Goal: Task Accomplishment & Management: Complete application form

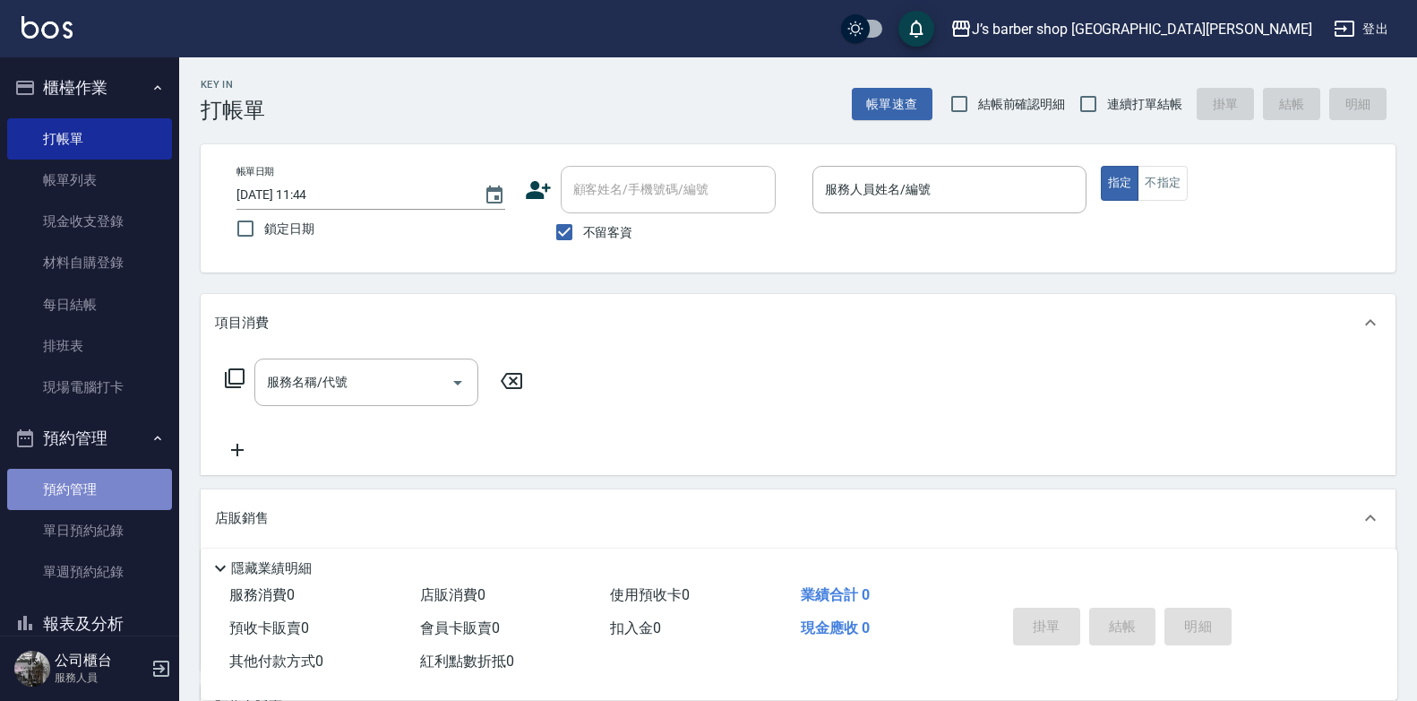
click at [129, 502] on link "預約管理" at bounding box center [89, 489] width 165 height 41
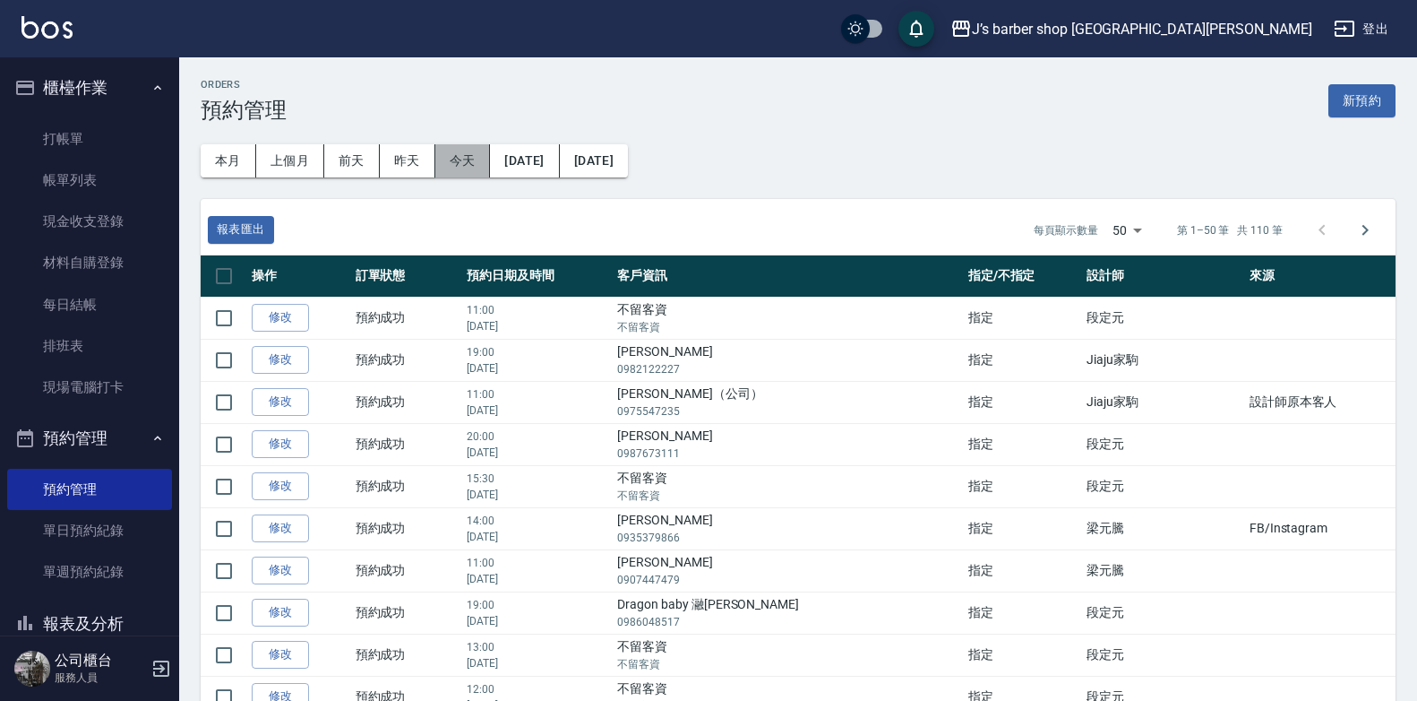
click at [462, 151] on button "今天" at bounding box center [463, 160] width 56 height 33
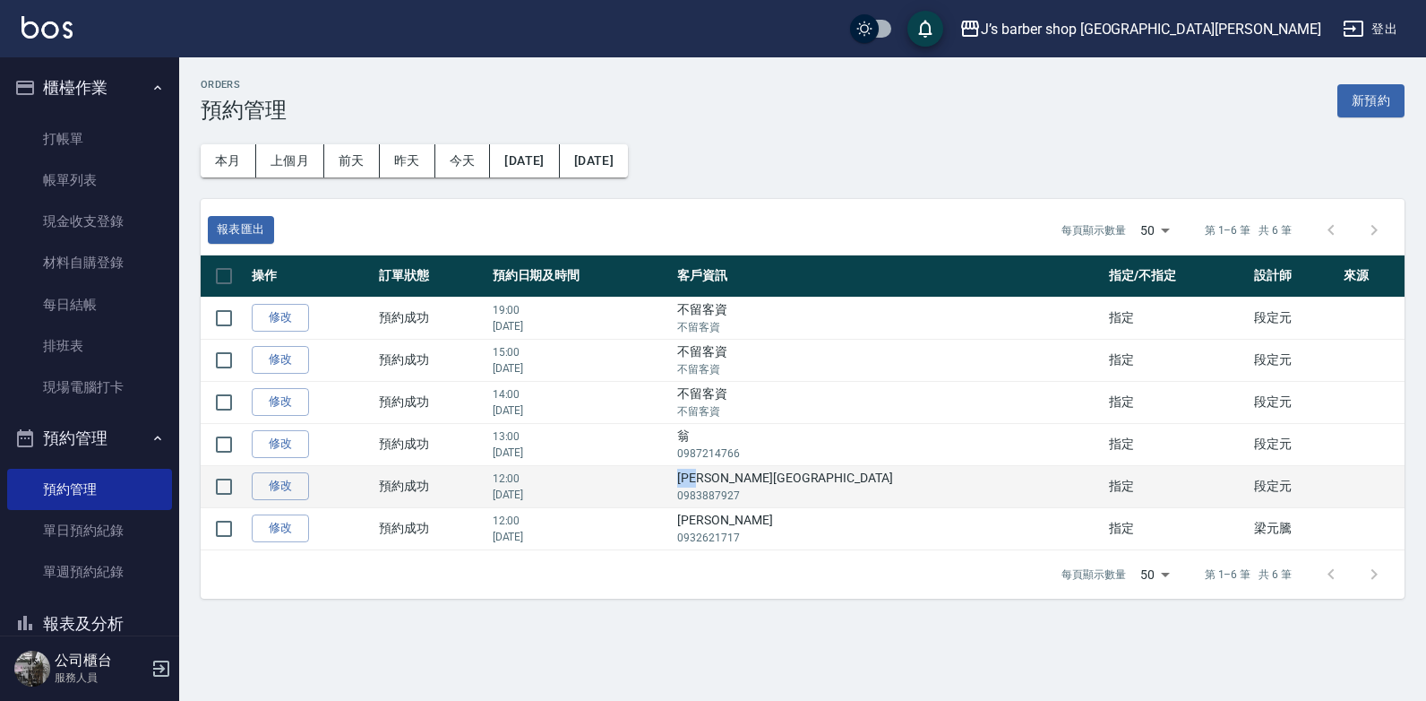
drag, startPoint x: 834, startPoint y: 479, endPoint x: 876, endPoint y: 478, distance: 42.2
click at [876, 478] on td "[PERSON_NAME] 0983887927" at bounding box center [888, 486] width 431 height 42
drag, startPoint x: 876, startPoint y: 478, endPoint x: 851, endPoint y: 479, distance: 25.2
copy td "[PERSON_NAME][GEOGRAPHIC_DATA]"
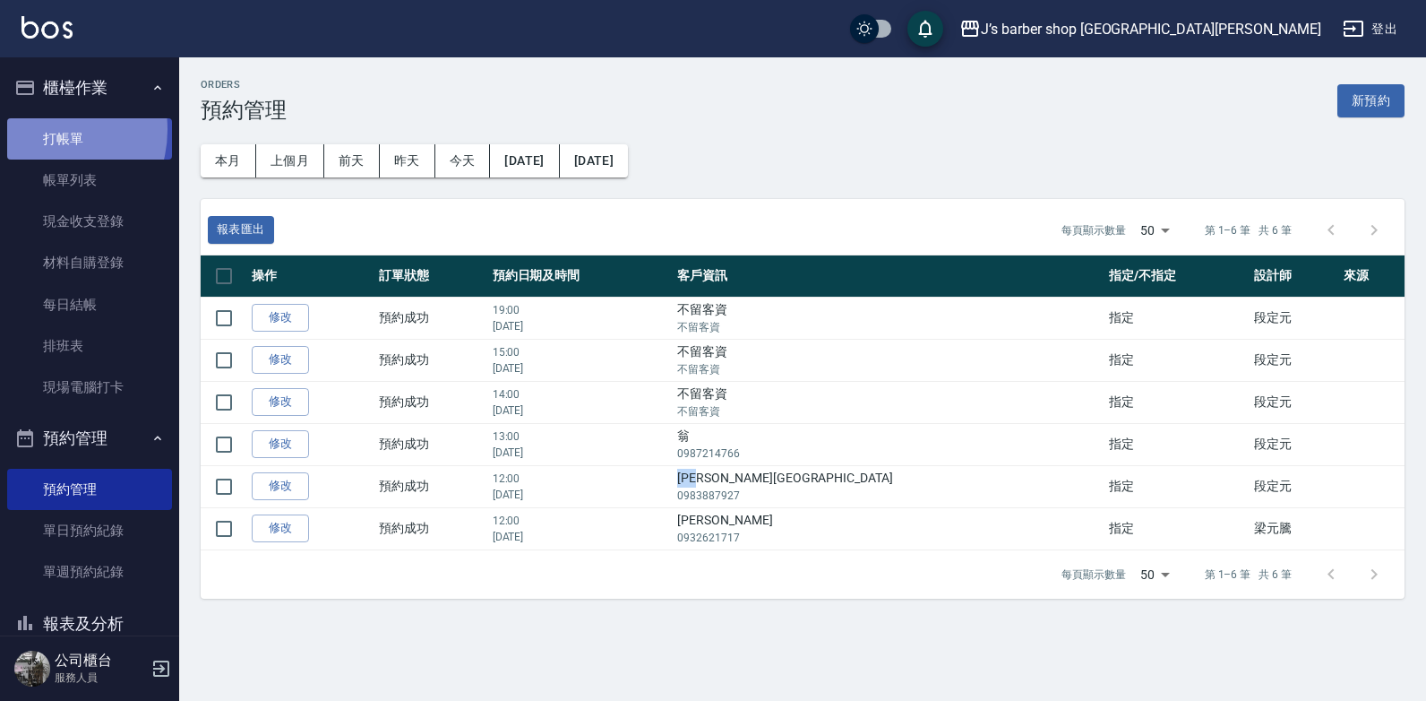
click at [42, 129] on link "打帳單" at bounding box center [89, 138] width 165 height 41
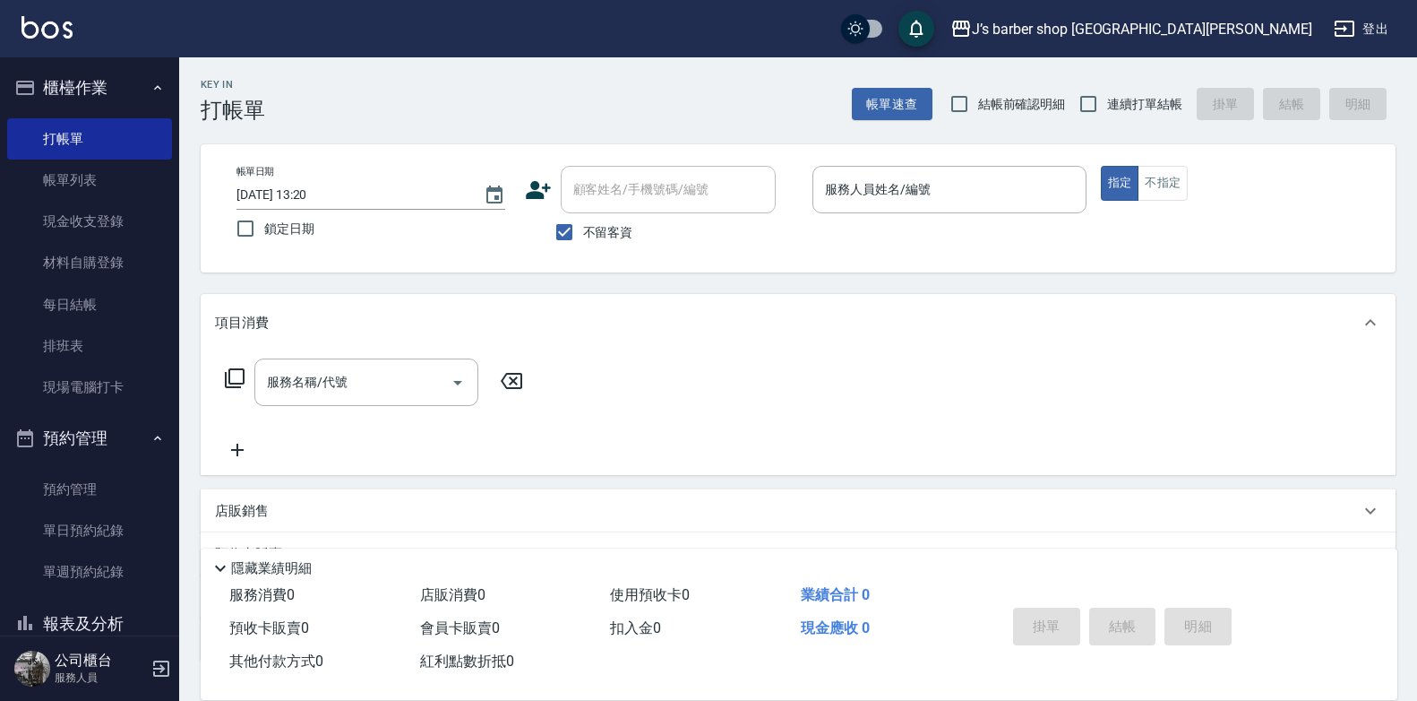
click at [602, 231] on span "不留客資" at bounding box center [608, 232] width 50 height 19
click at [583, 231] on input "不留客資" at bounding box center [565, 232] width 38 height 38
checkbox input "false"
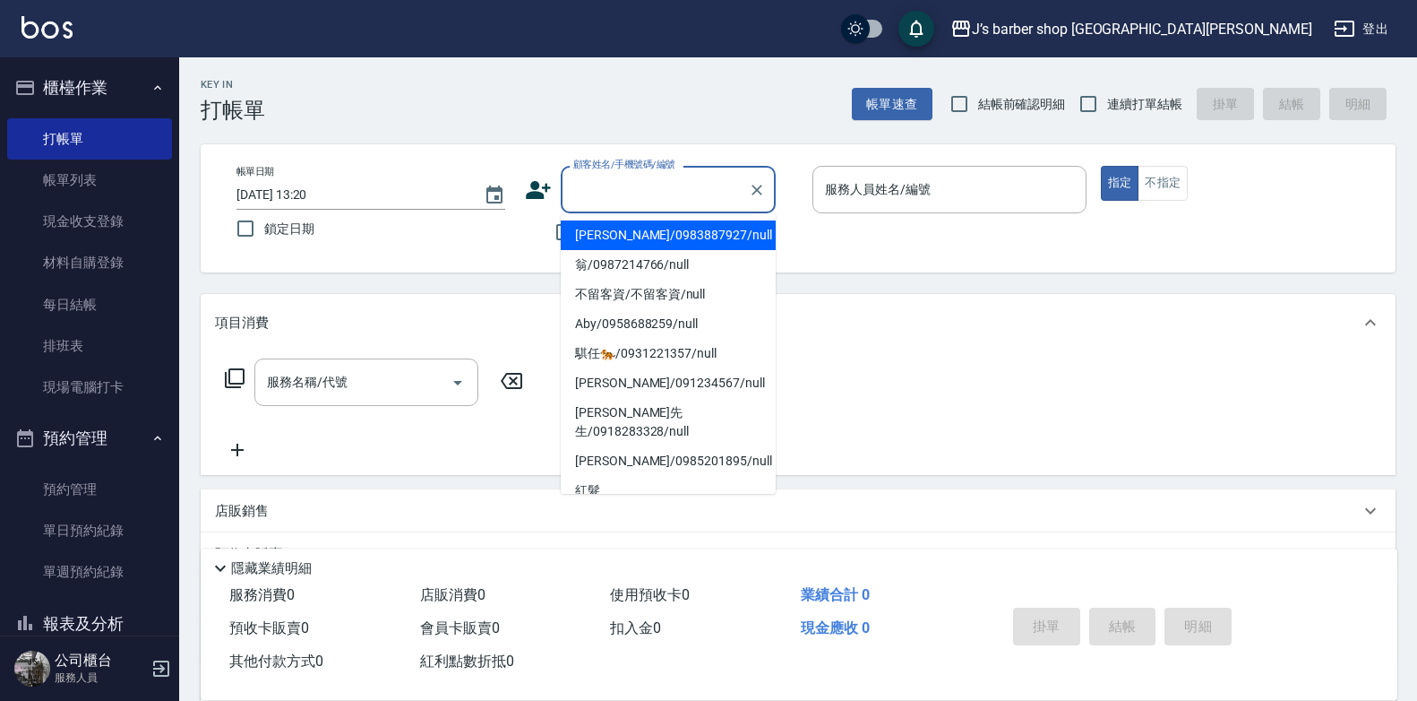
click at [641, 188] on input "顧客姓名/手機號碼/編號" at bounding box center [655, 189] width 172 height 31
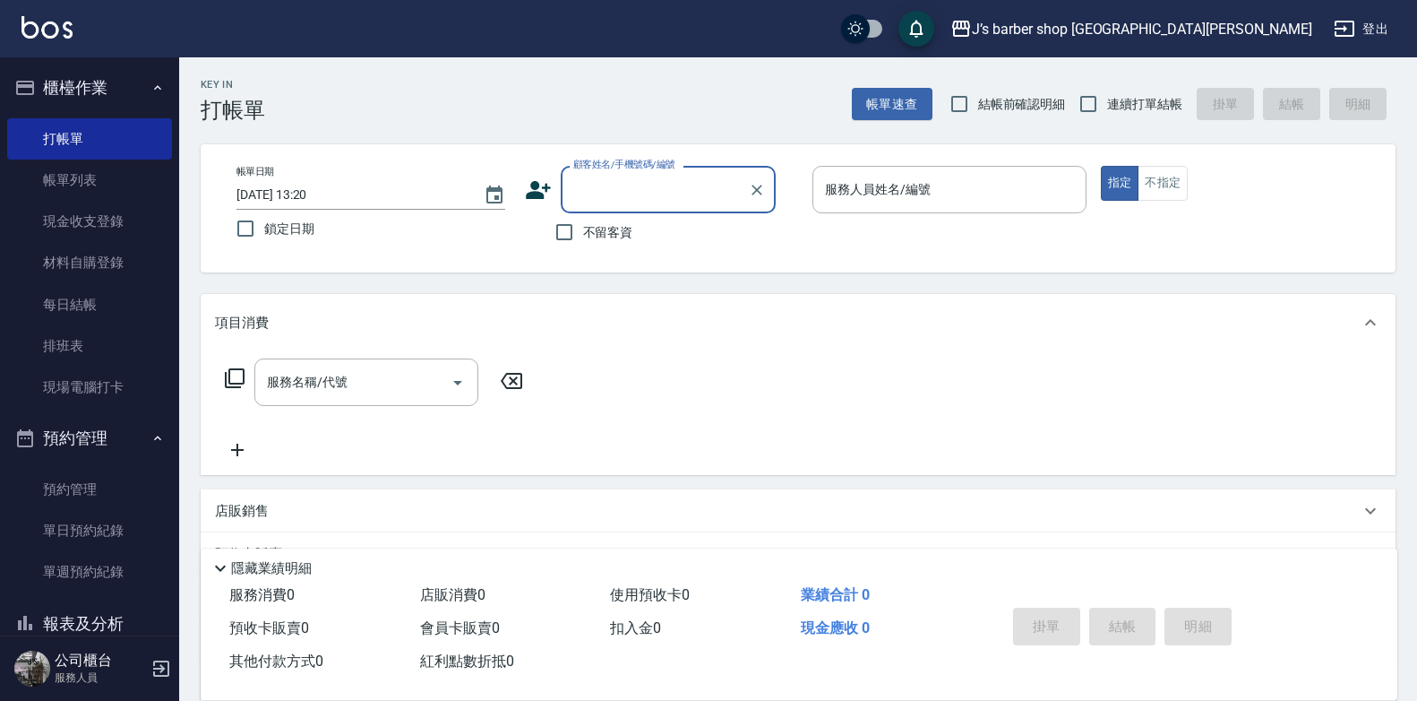
paste input "[PERSON_NAME][GEOGRAPHIC_DATA]"
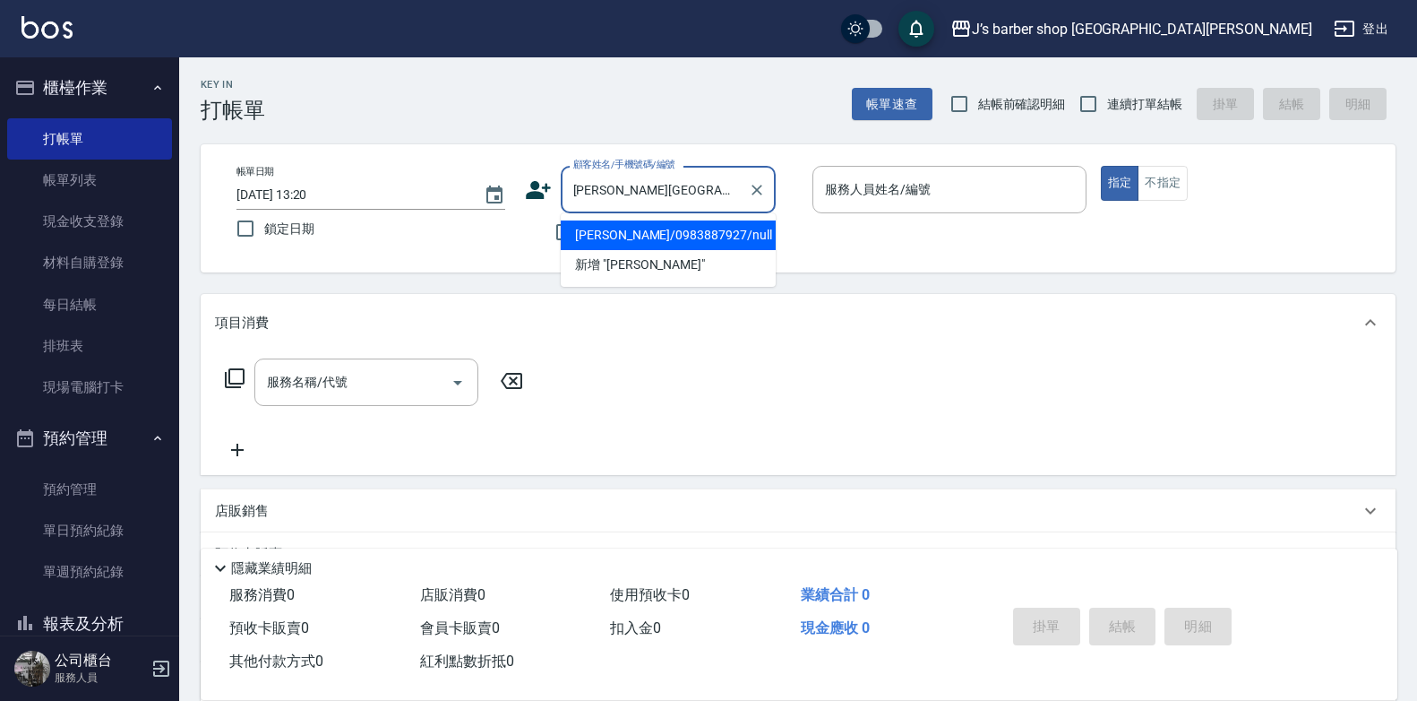
click at [722, 237] on li "[PERSON_NAME]/0983887927/null" at bounding box center [668, 235] width 215 height 30
type input "[PERSON_NAME]/0983887927/null"
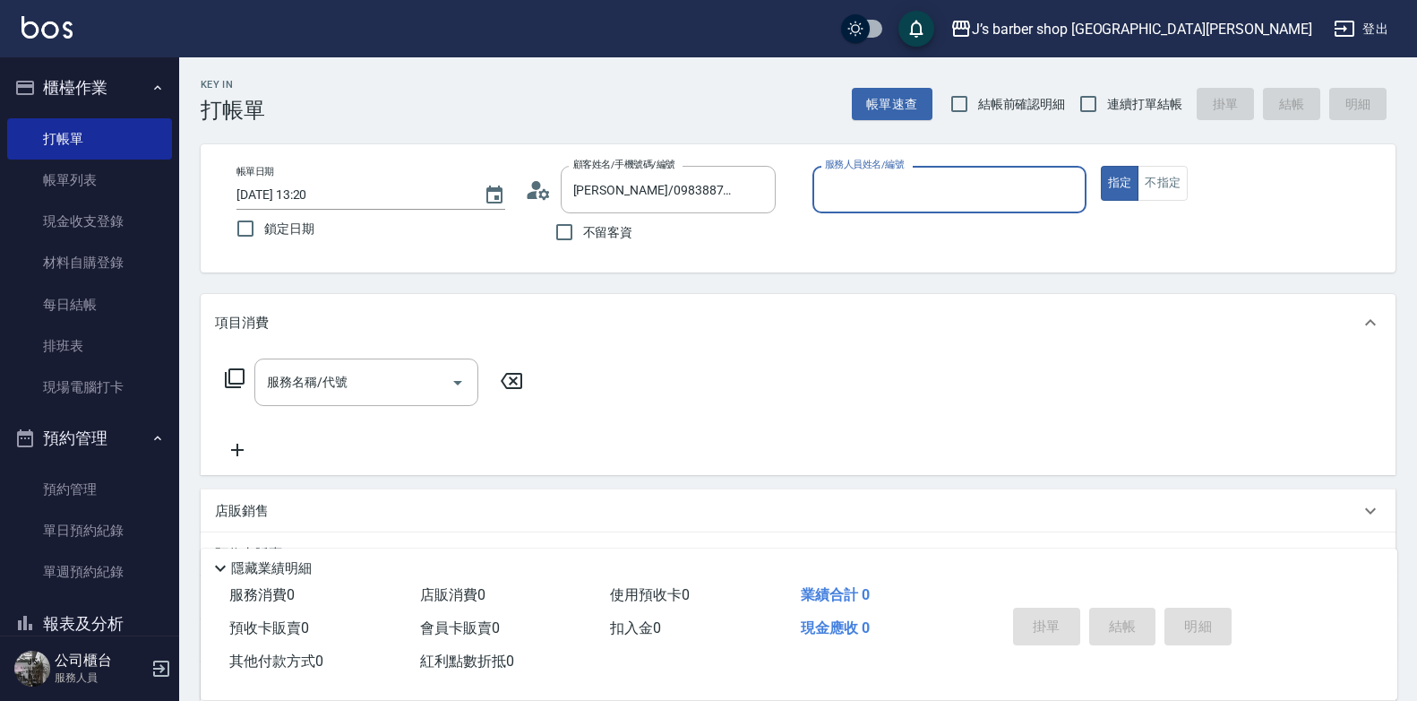
click at [904, 201] on input "服務人員姓名/編號" at bounding box center [950, 189] width 258 height 31
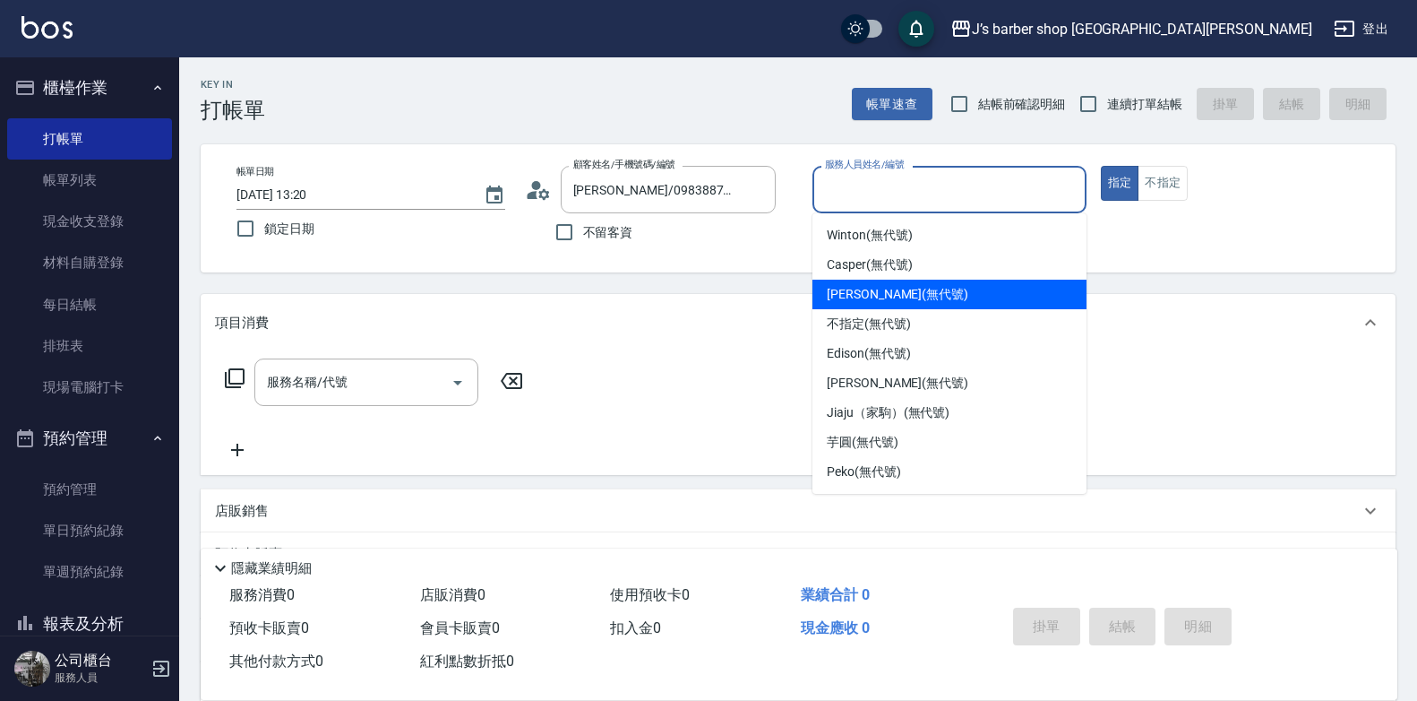
click at [907, 292] on span "[PERSON_NAME] (無代號)" at bounding box center [898, 294] width 142 height 19
type input "[PERSON_NAME](無代號)"
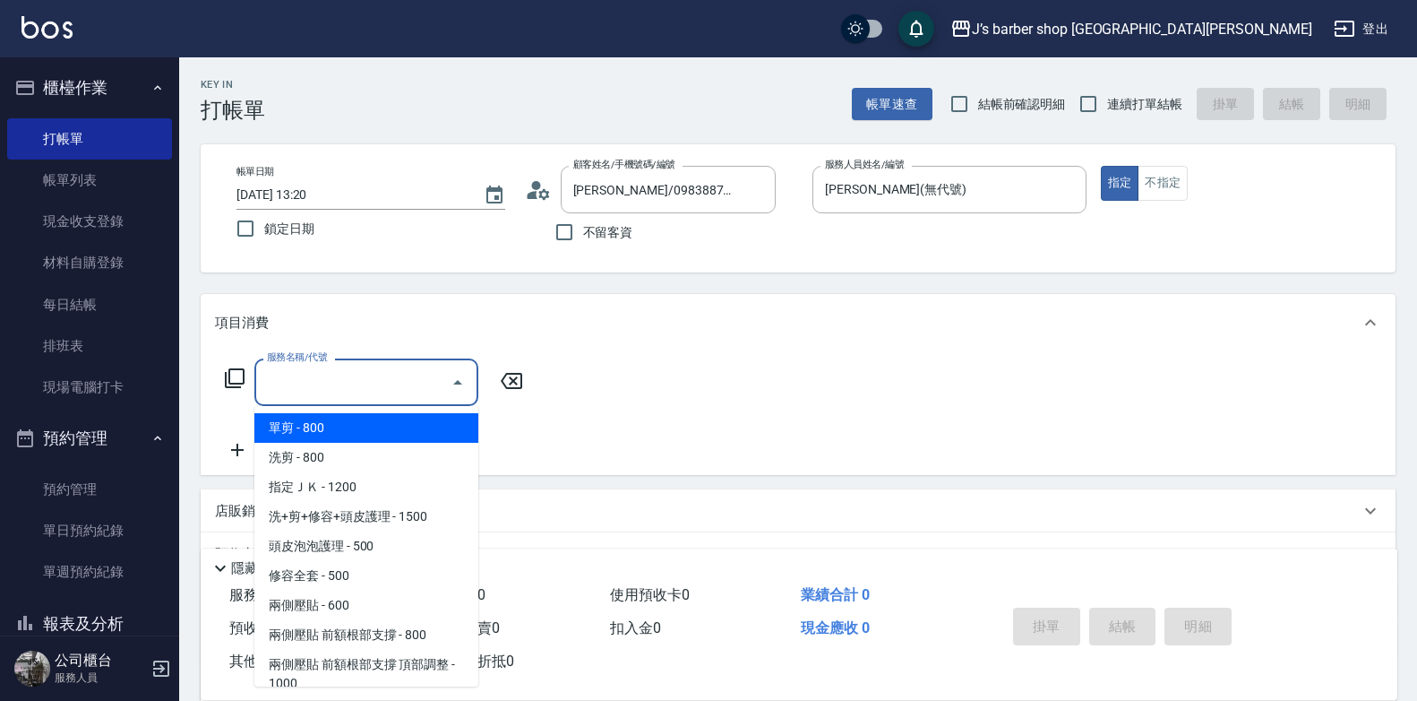
click at [350, 389] on input "服務名稱/代號" at bounding box center [353, 381] width 181 height 31
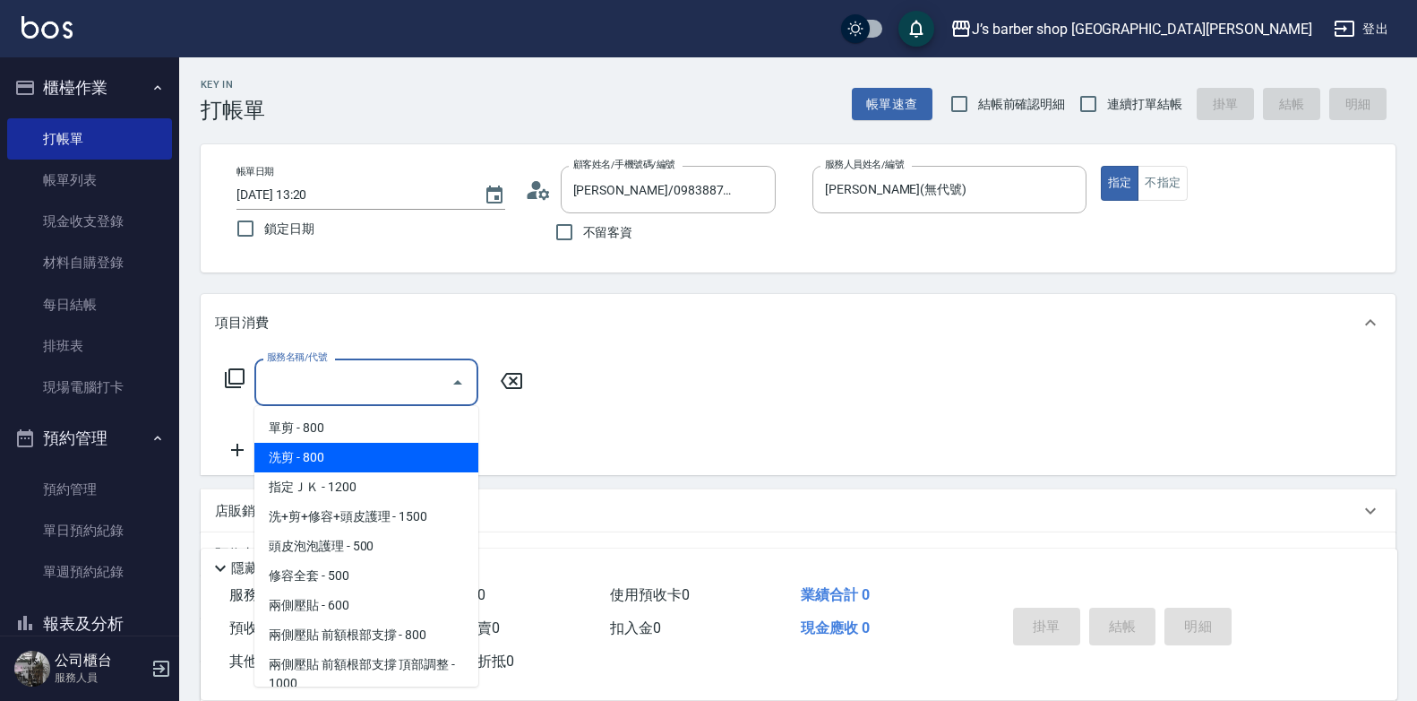
click at [330, 456] on span "洗剪 - 800" at bounding box center [366, 458] width 224 height 30
type input "洗剪(101)"
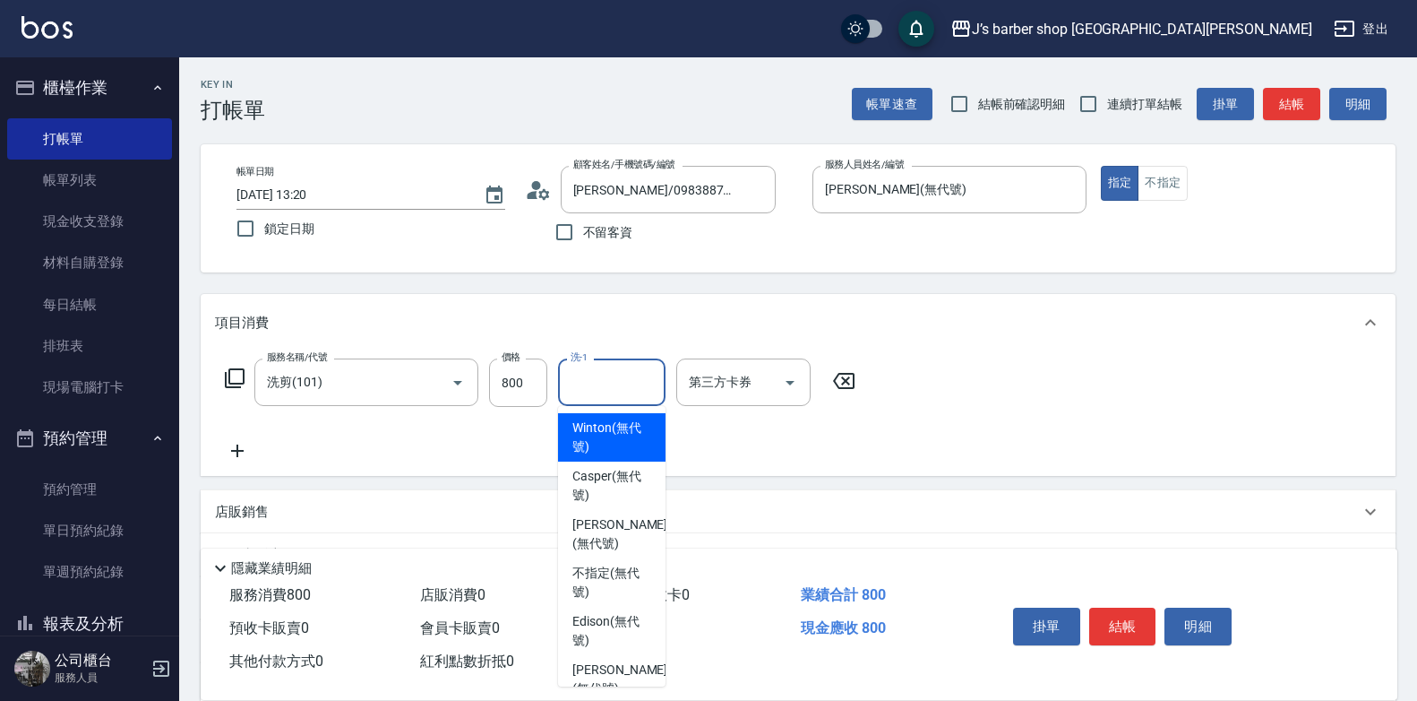
click at [586, 388] on input "洗-1" at bounding box center [611, 381] width 91 height 31
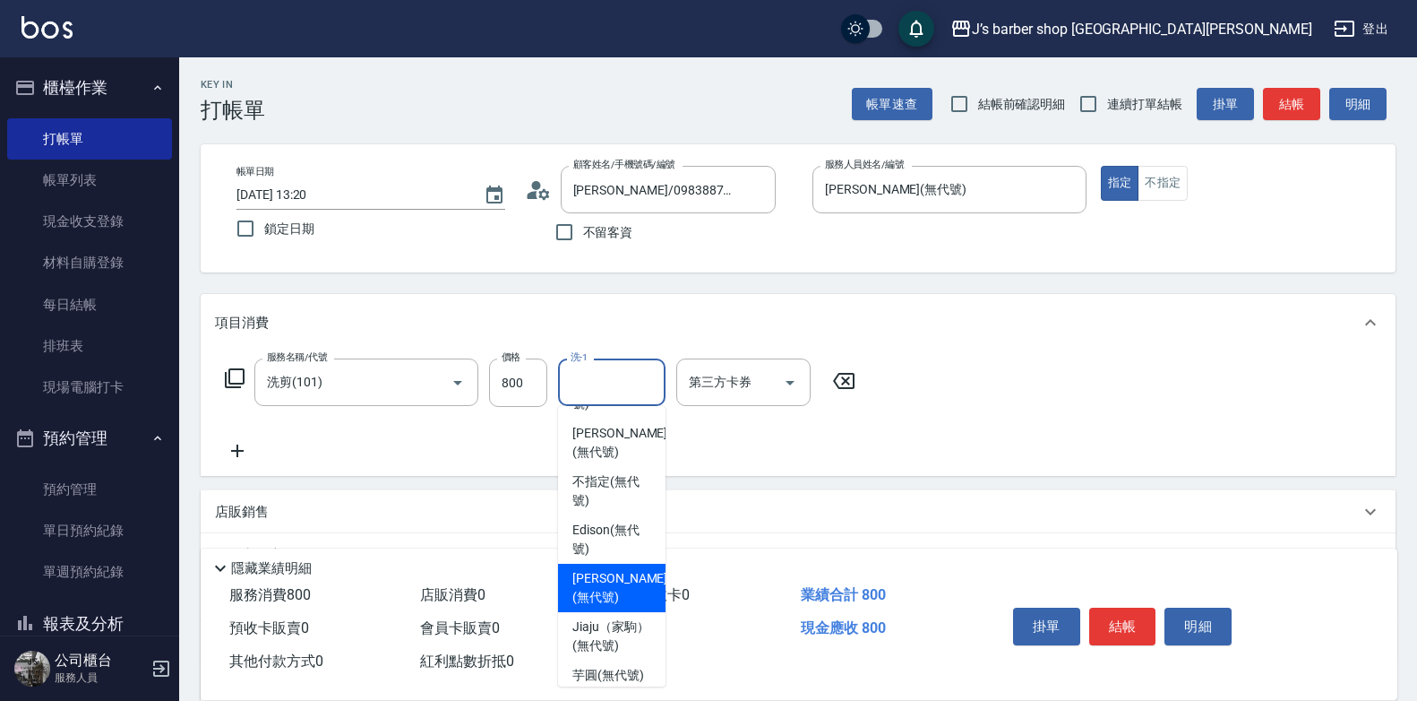
scroll to position [179, 0]
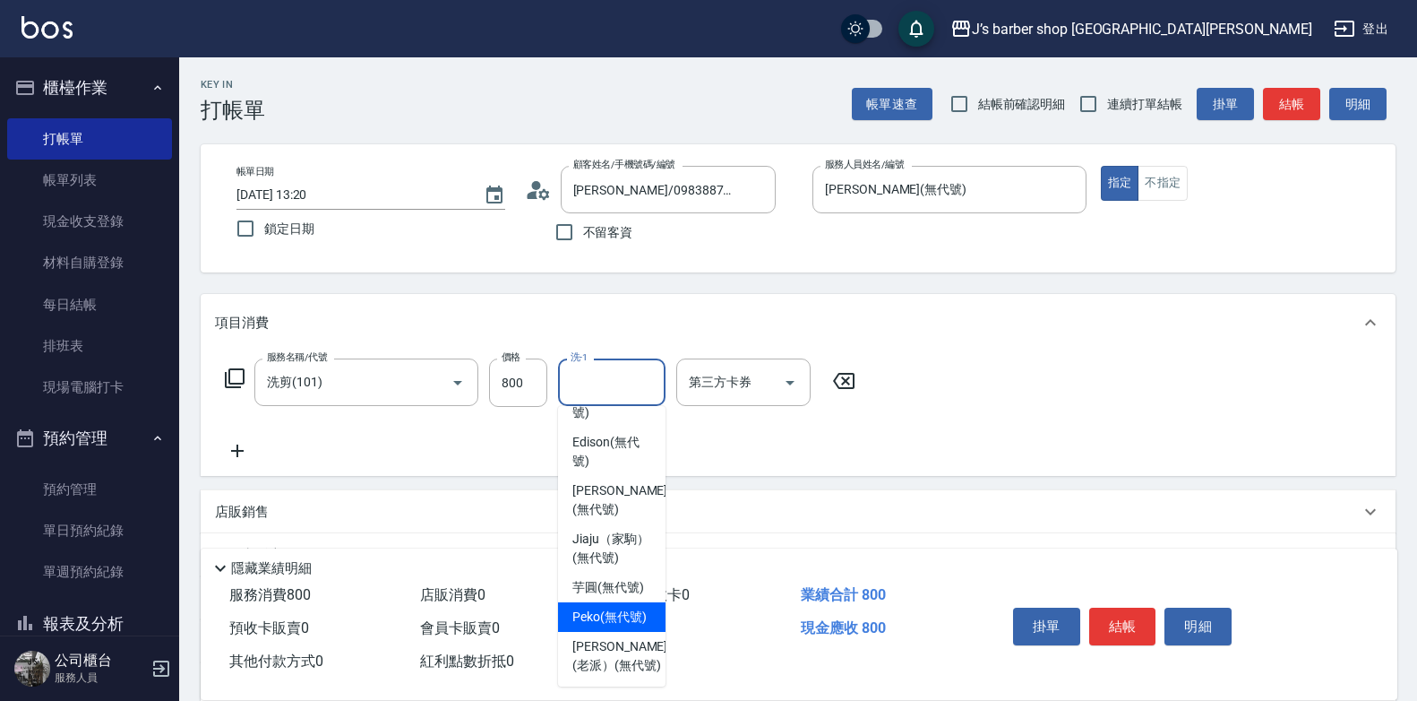
click at [638, 626] on span "Peko (無代號)" at bounding box center [610, 616] width 74 height 19
type input "Peko(無代號)"
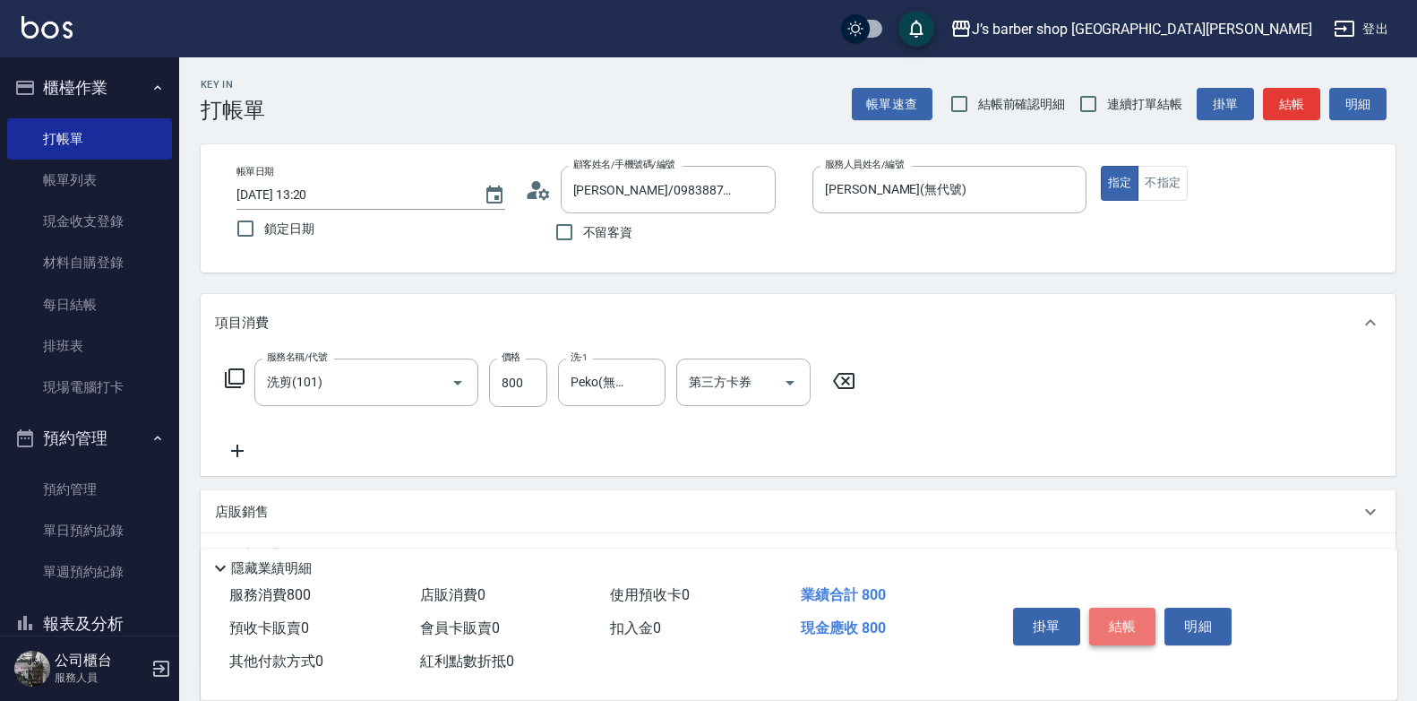
click at [1112, 618] on button "結帳" at bounding box center [1123, 626] width 67 height 38
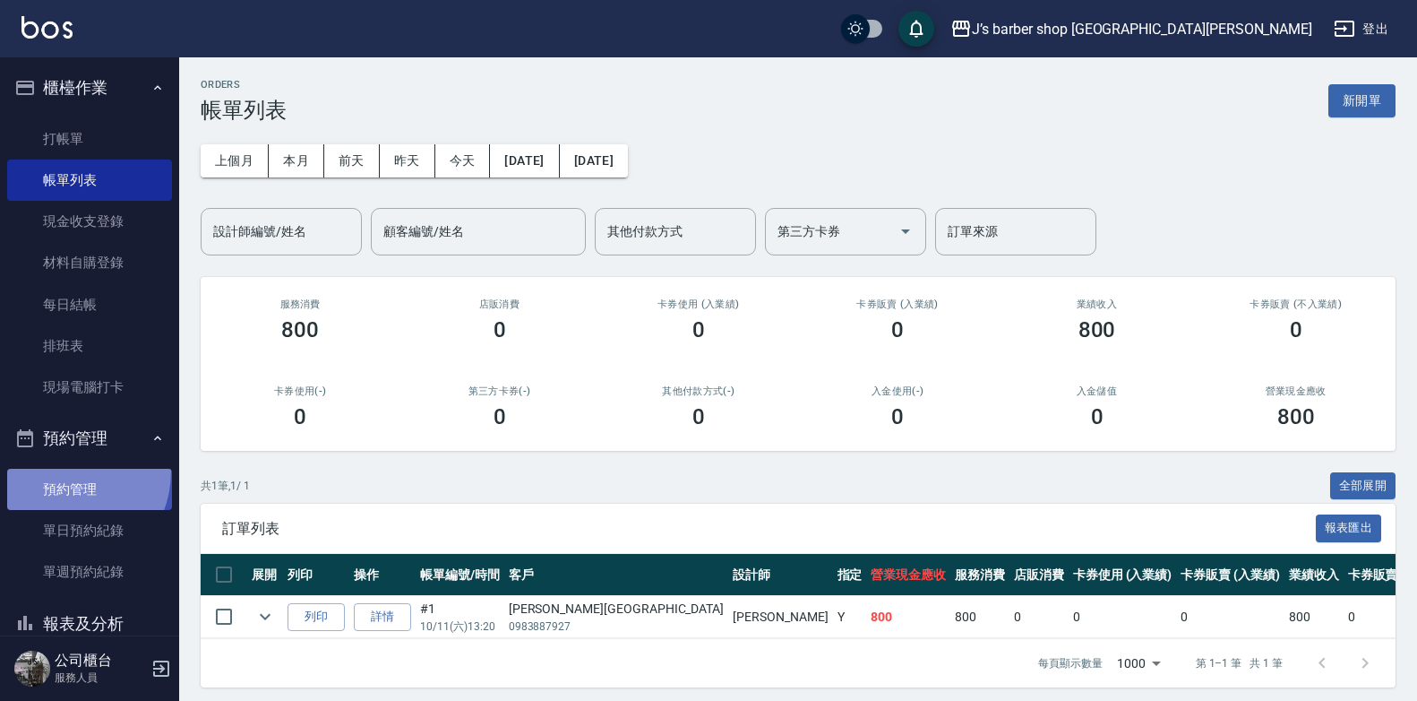
click at [61, 471] on link "預約管理" at bounding box center [89, 489] width 165 height 41
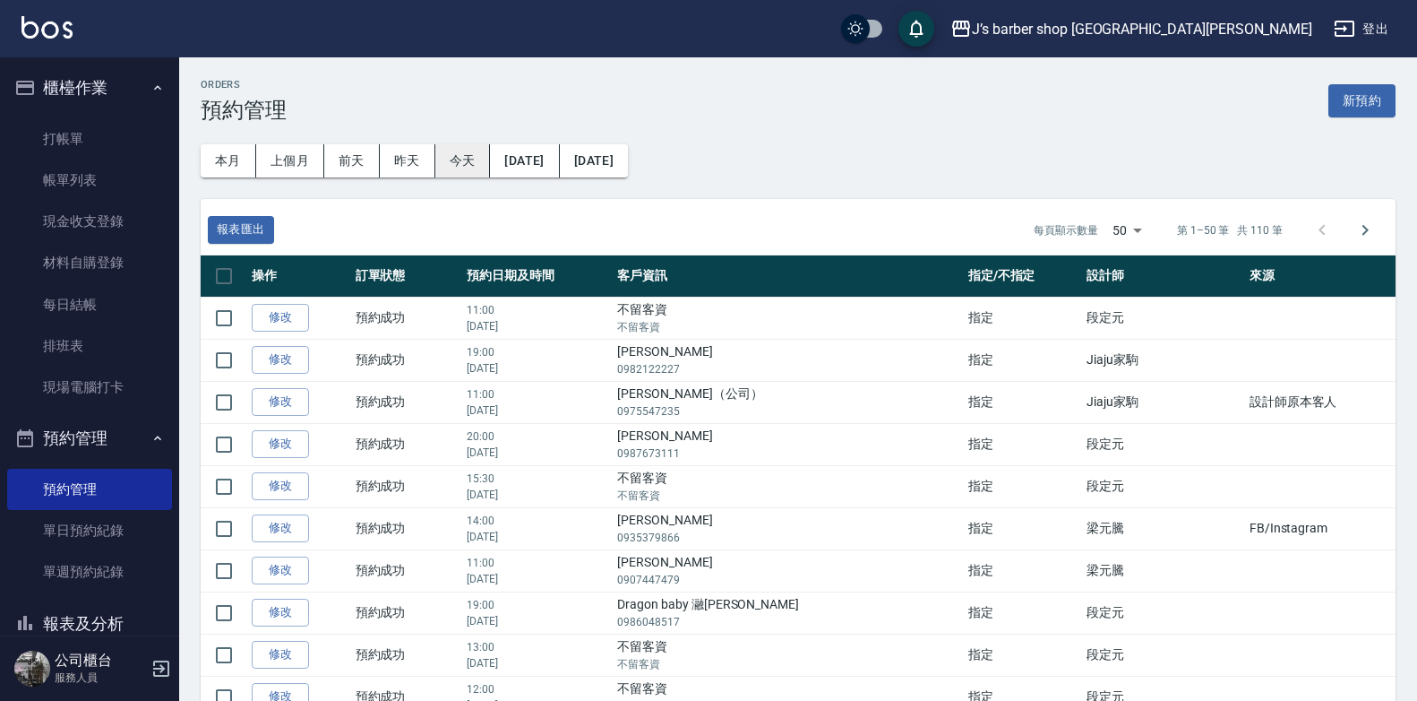
click at [454, 151] on button "今天" at bounding box center [463, 160] width 56 height 33
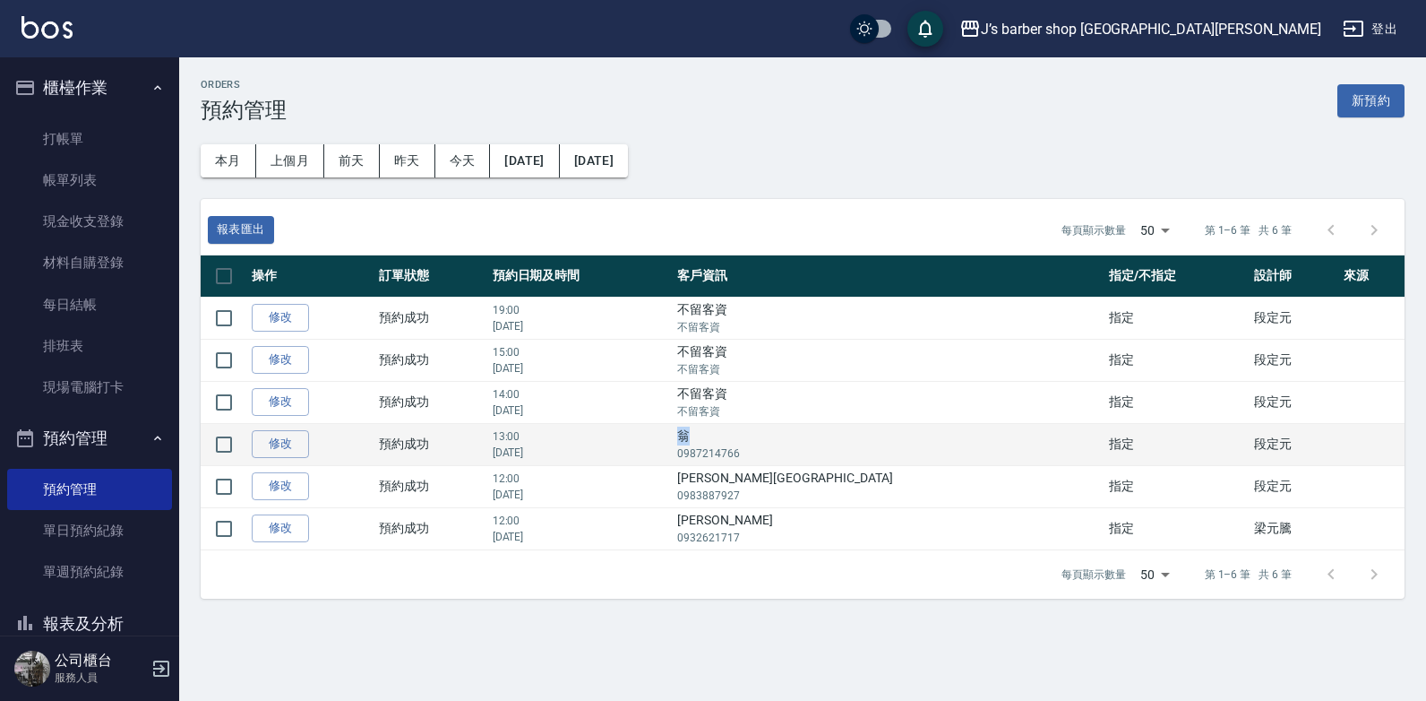
drag, startPoint x: 834, startPoint y: 435, endPoint x: 866, endPoint y: 439, distance: 32.6
click at [866, 439] on td "翁 0987214766" at bounding box center [888, 444] width 431 height 42
drag, startPoint x: 866, startPoint y: 439, endPoint x: 836, endPoint y: 438, distance: 30.5
copy td "翁"
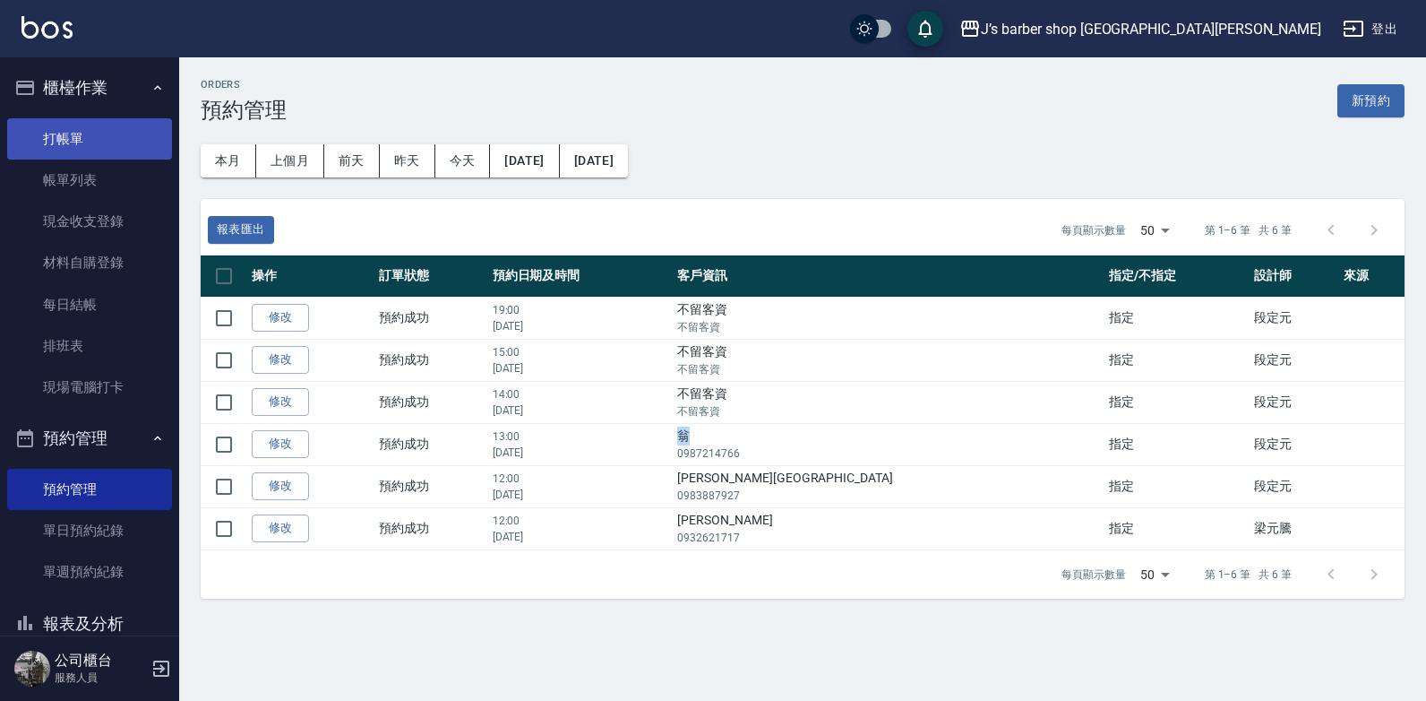
click at [43, 142] on link "打帳單" at bounding box center [89, 138] width 165 height 41
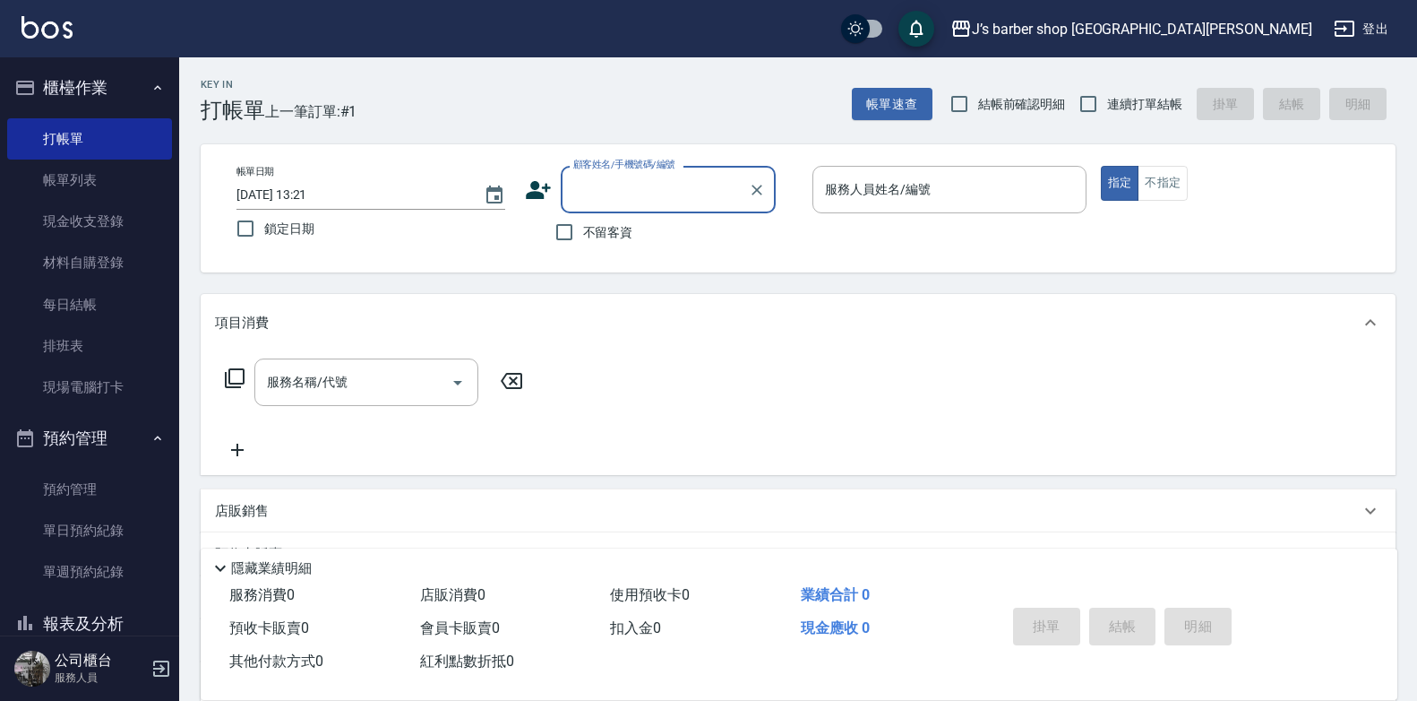
click at [672, 183] on input "顧客姓名/手機號碼/編號" at bounding box center [655, 189] width 172 height 31
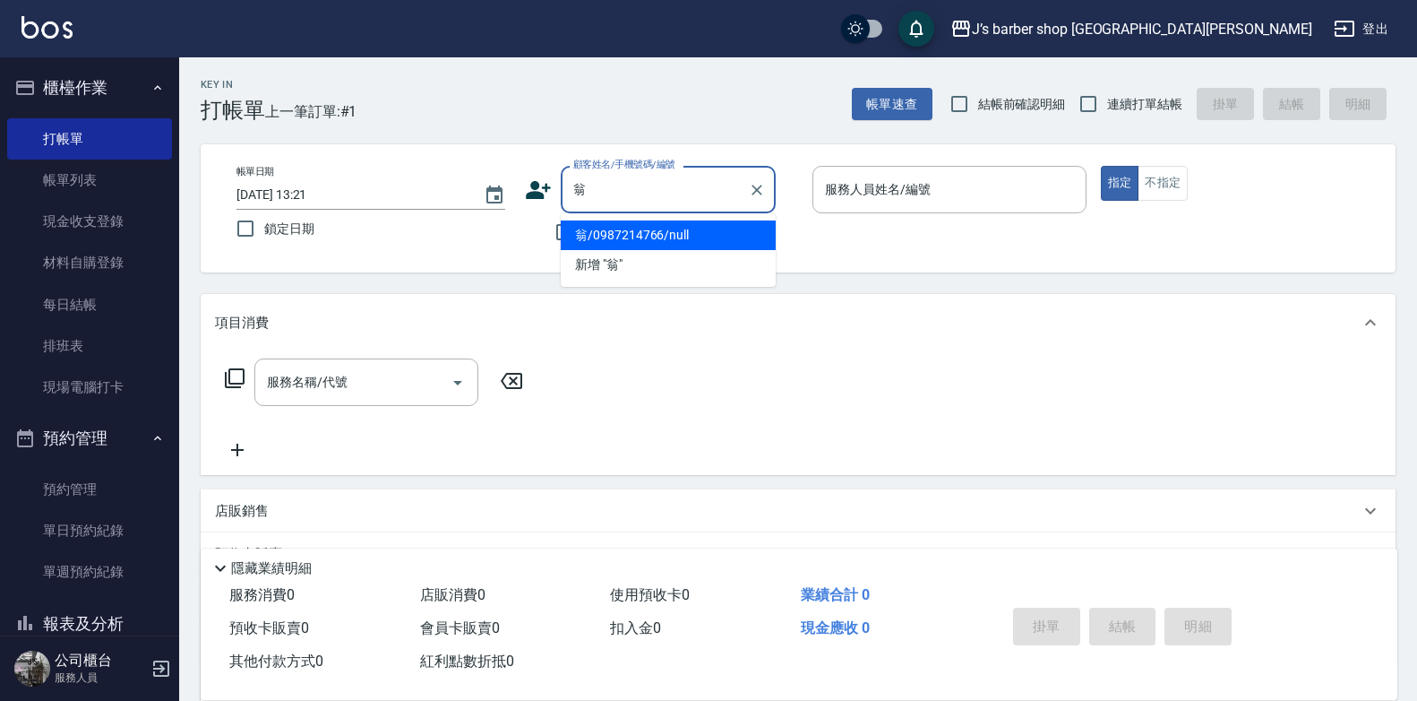
click at [697, 238] on li "翁/0987214766/null" at bounding box center [668, 235] width 215 height 30
type input "翁/0987214766/null"
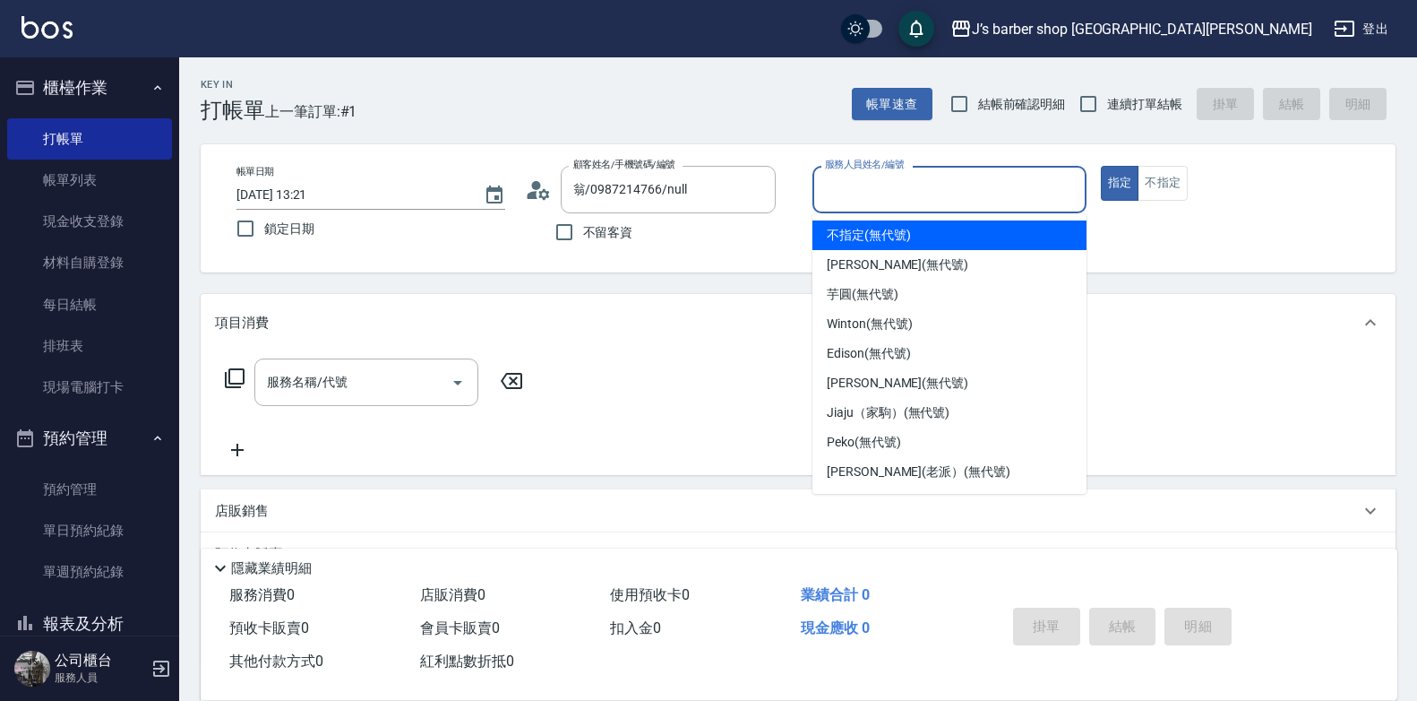
click at [880, 201] on input "服務人員姓名/編號" at bounding box center [950, 189] width 258 height 31
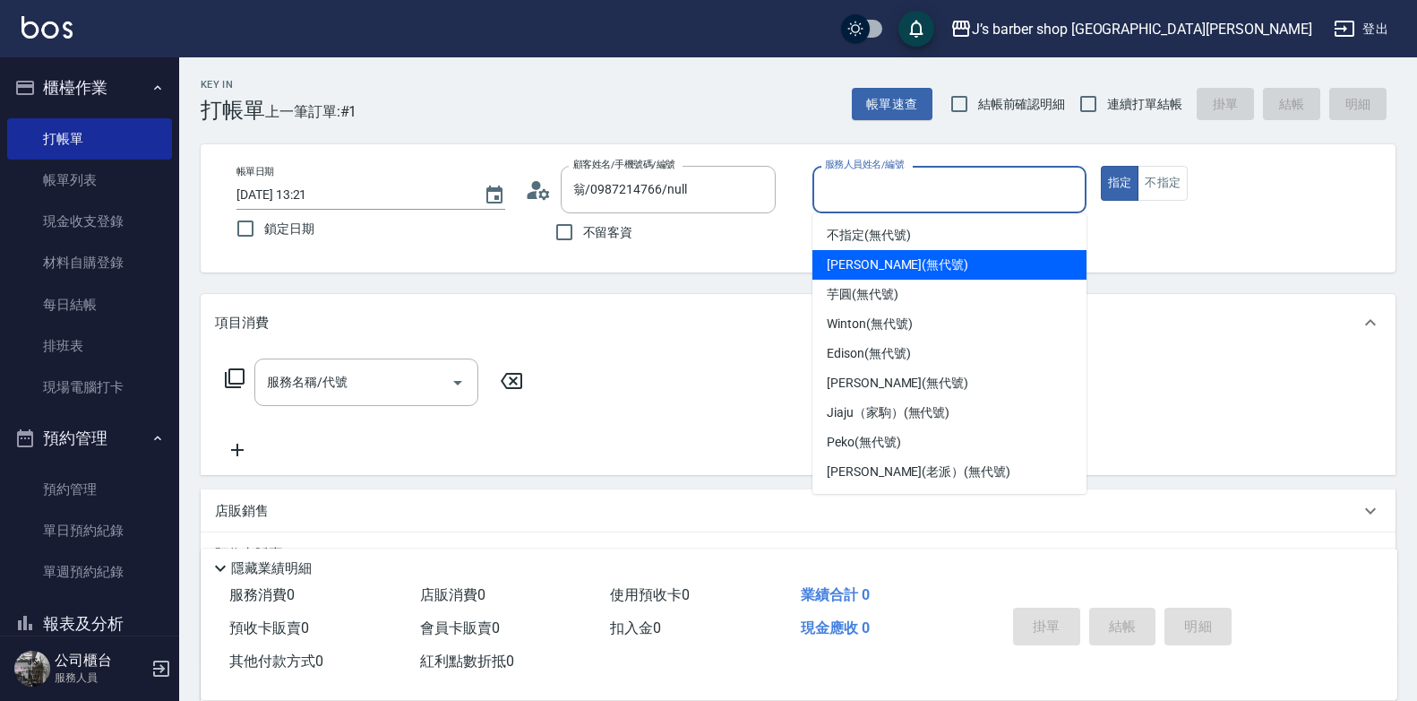
click at [889, 262] on span "[PERSON_NAME] (無代號)" at bounding box center [898, 264] width 142 height 19
type input "[PERSON_NAME](無代號)"
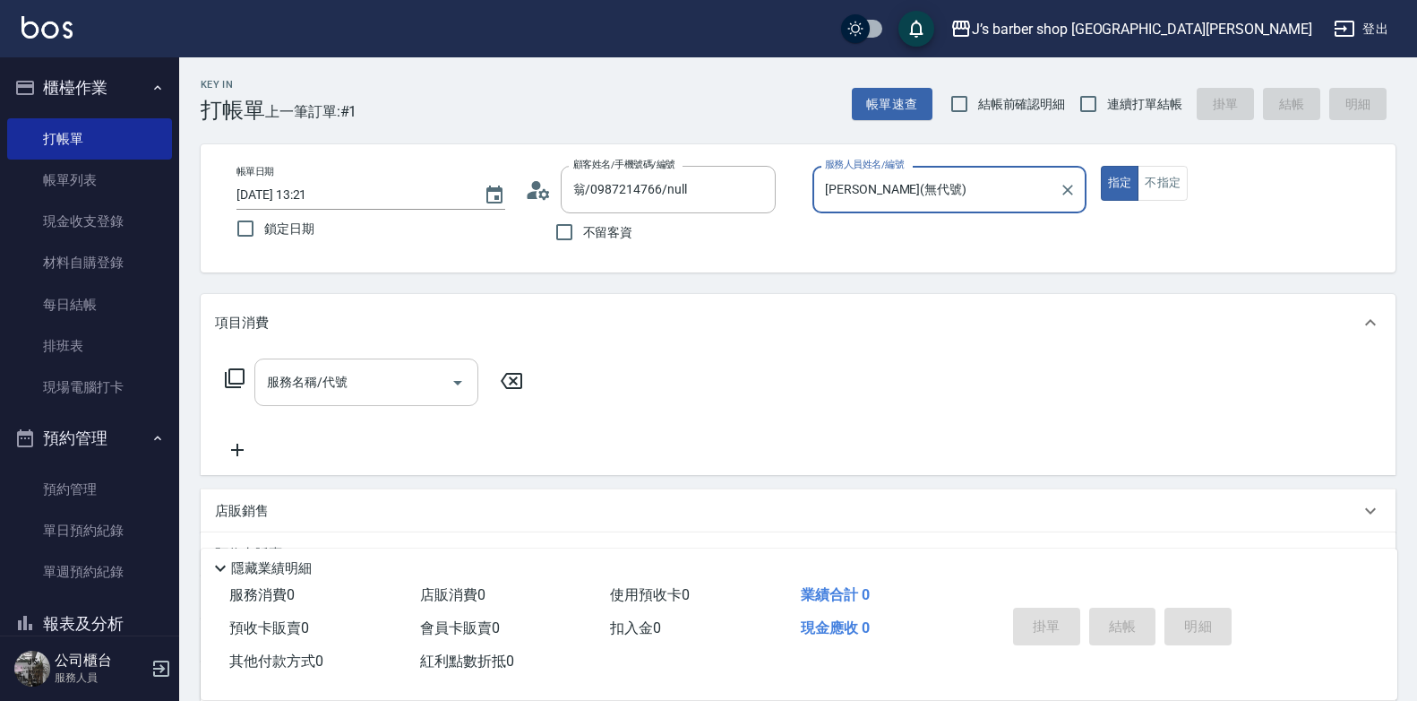
click at [376, 391] on input "服務名稱/代號" at bounding box center [353, 381] width 181 height 31
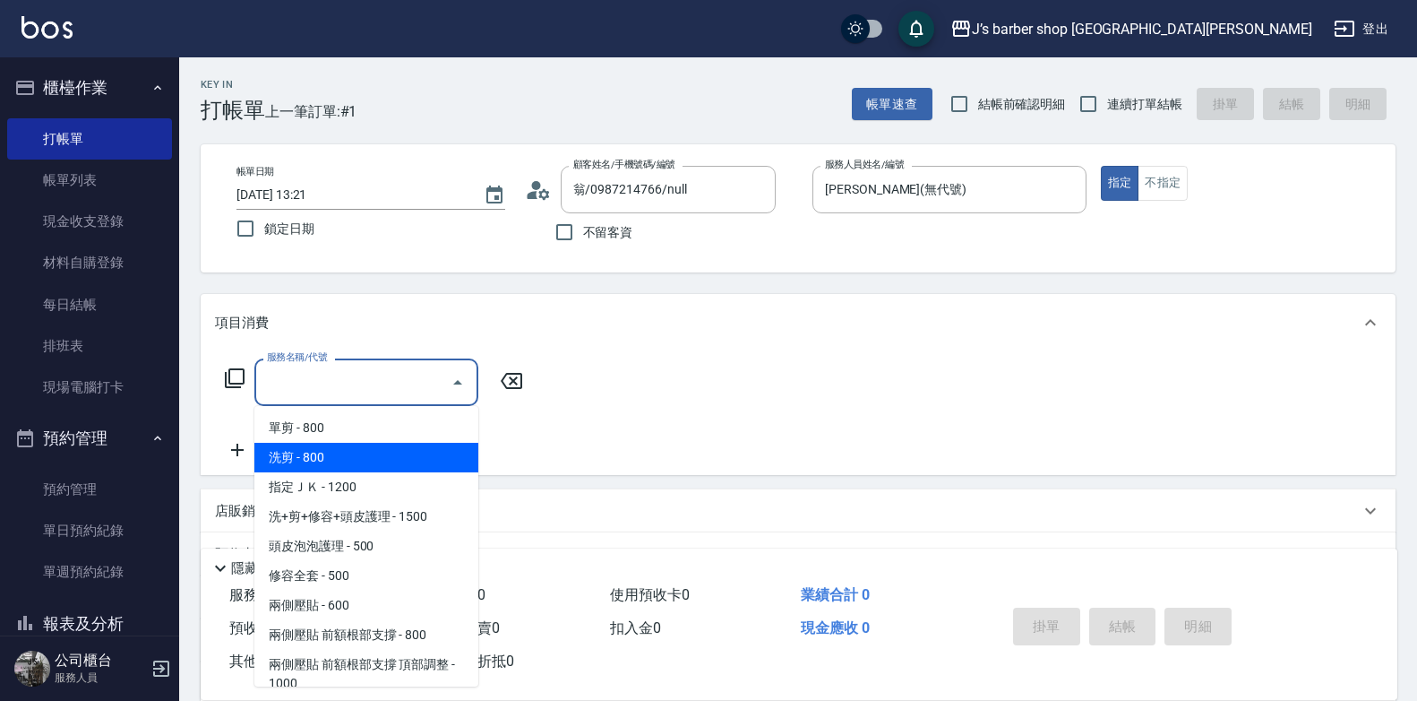
click at [384, 463] on span "洗剪 - 800" at bounding box center [366, 458] width 224 height 30
type input "洗剪(101)"
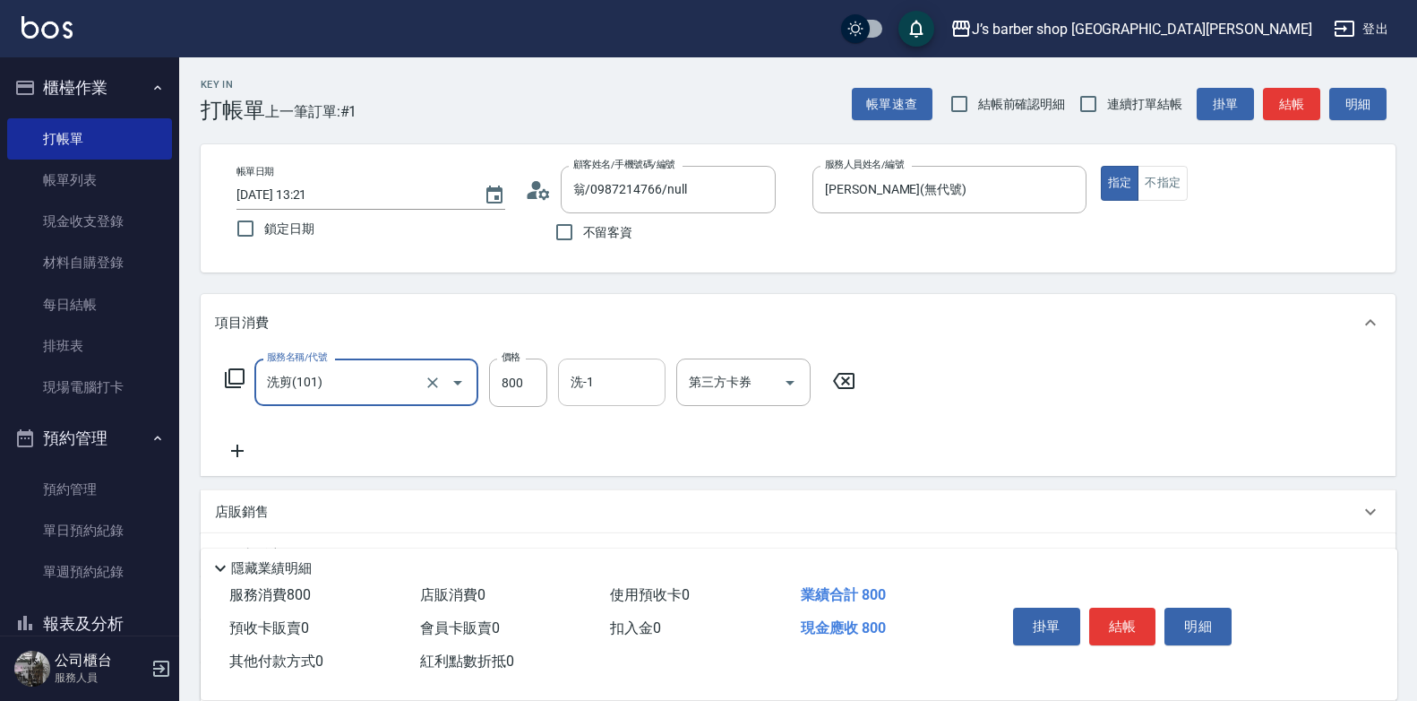
click at [622, 377] on input "洗-1" at bounding box center [611, 381] width 91 height 31
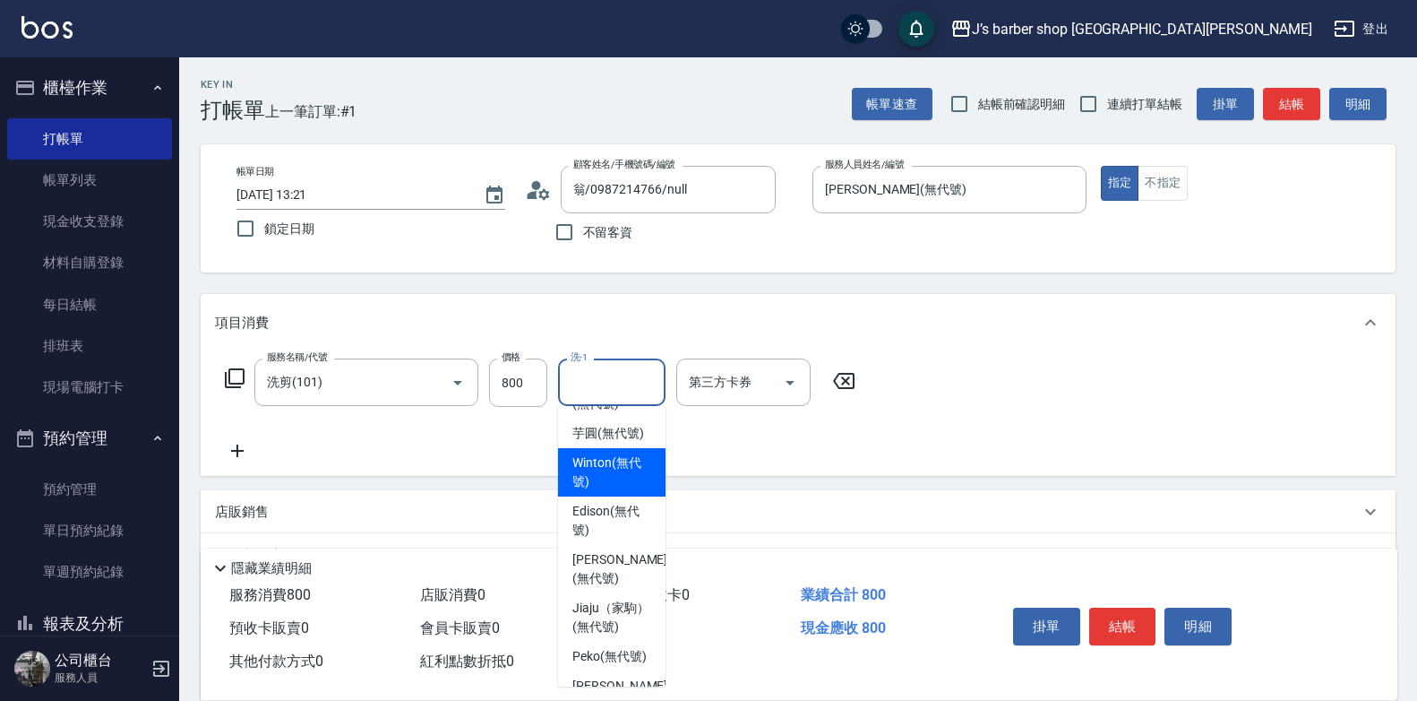
scroll to position [179, 0]
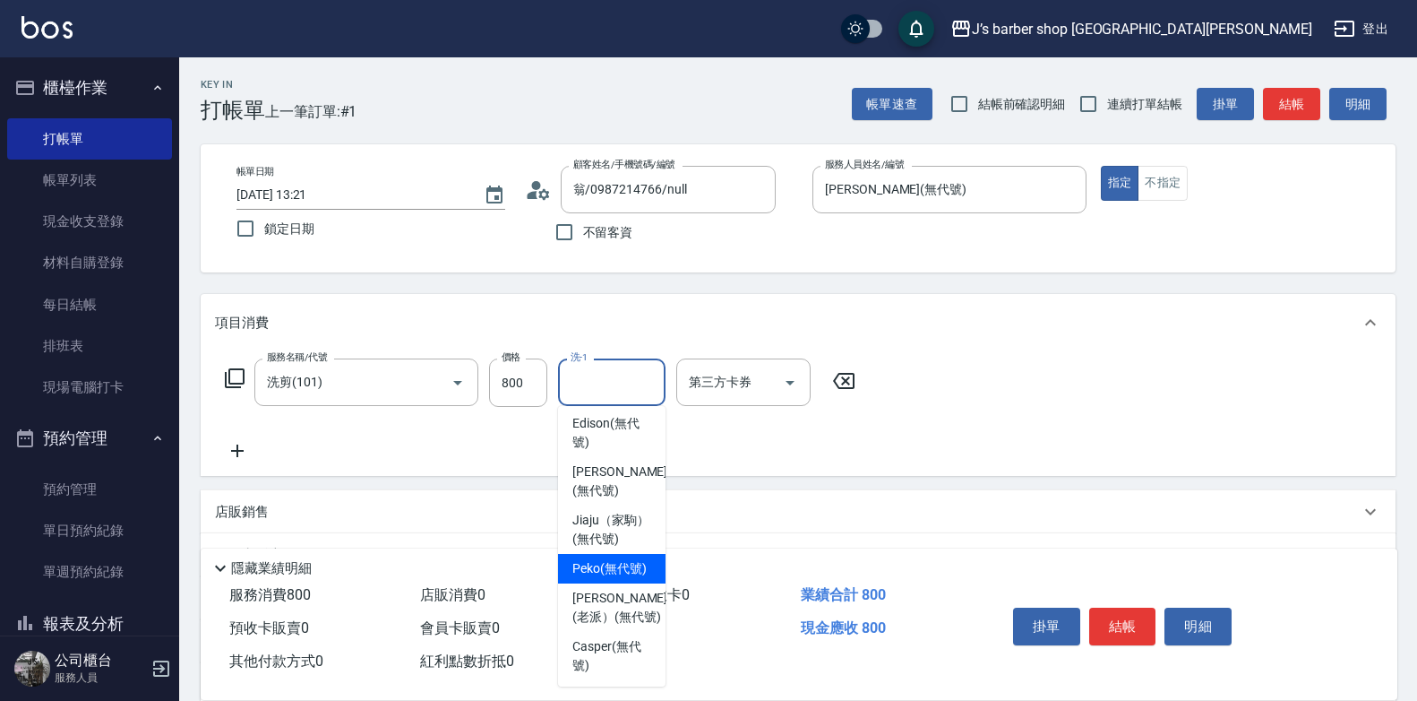
click at [593, 578] on span "Peko (無代號)" at bounding box center [610, 568] width 74 height 19
type input "Peko(無代號)"
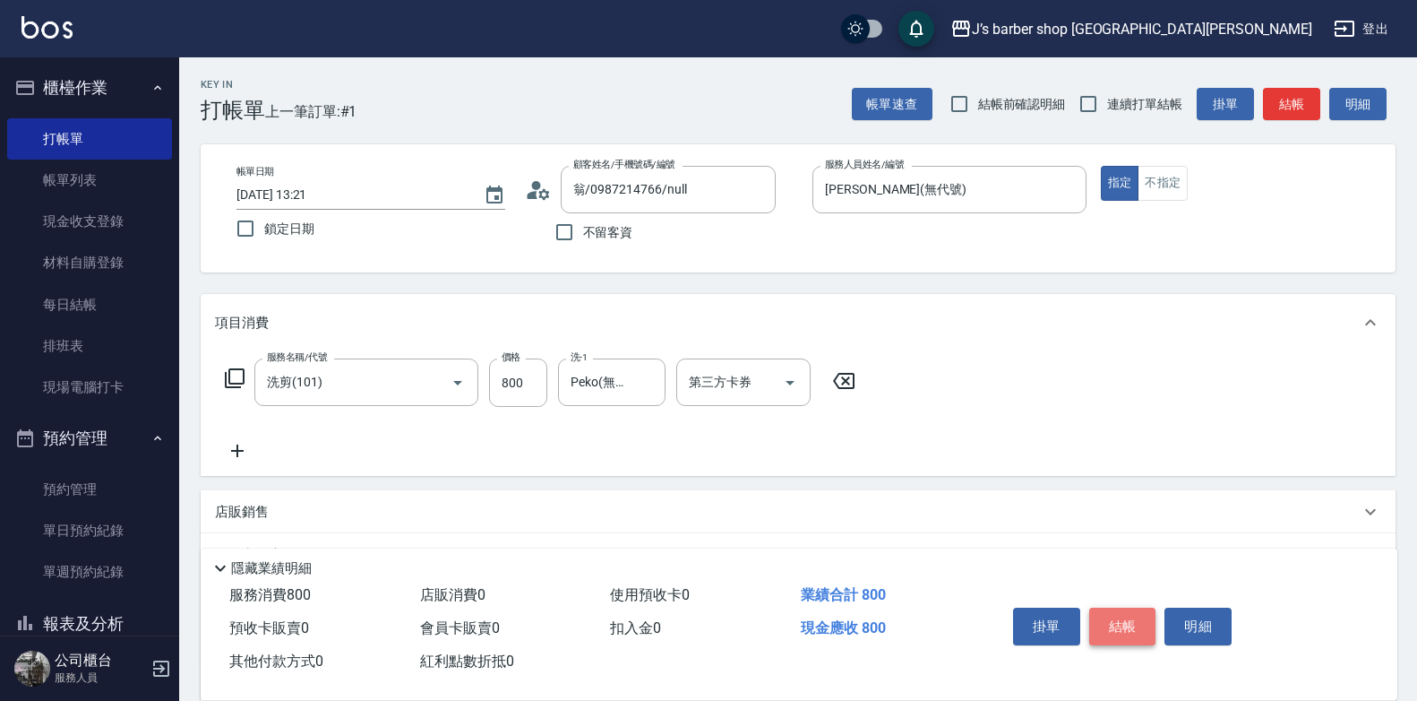
click at [1125, 611] on button "結帳" at bounding box center [1123, 626] width 67 height 38
